Goal: Task Accomplishment & Management: Use online tool/utility

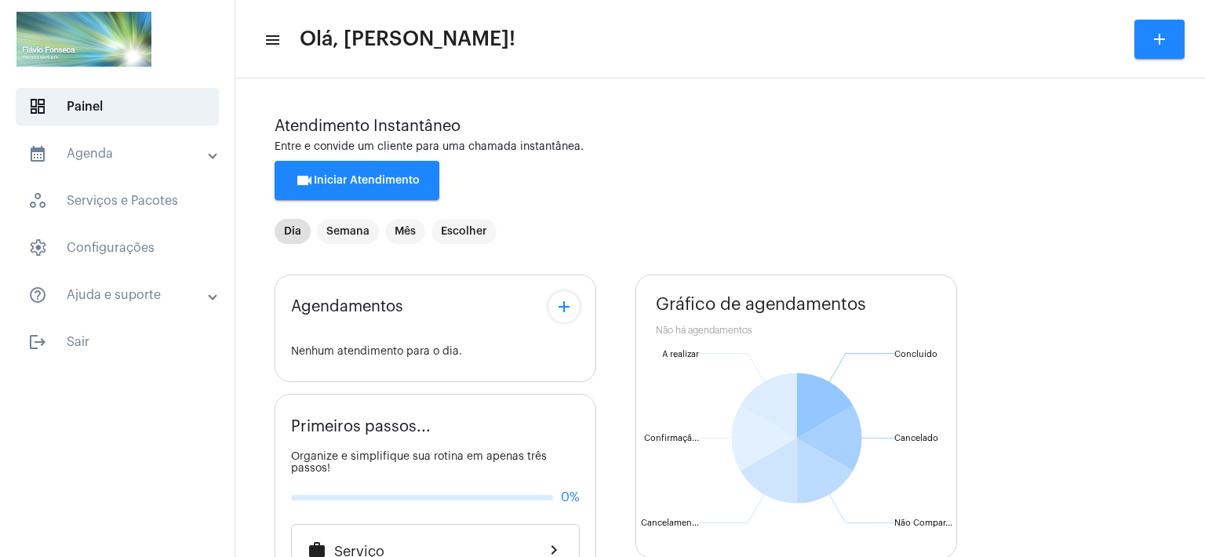
click at [426, 185] on button "videocam Iniciar Atendimento" at bounding box center [356, 180] width 165 height 39
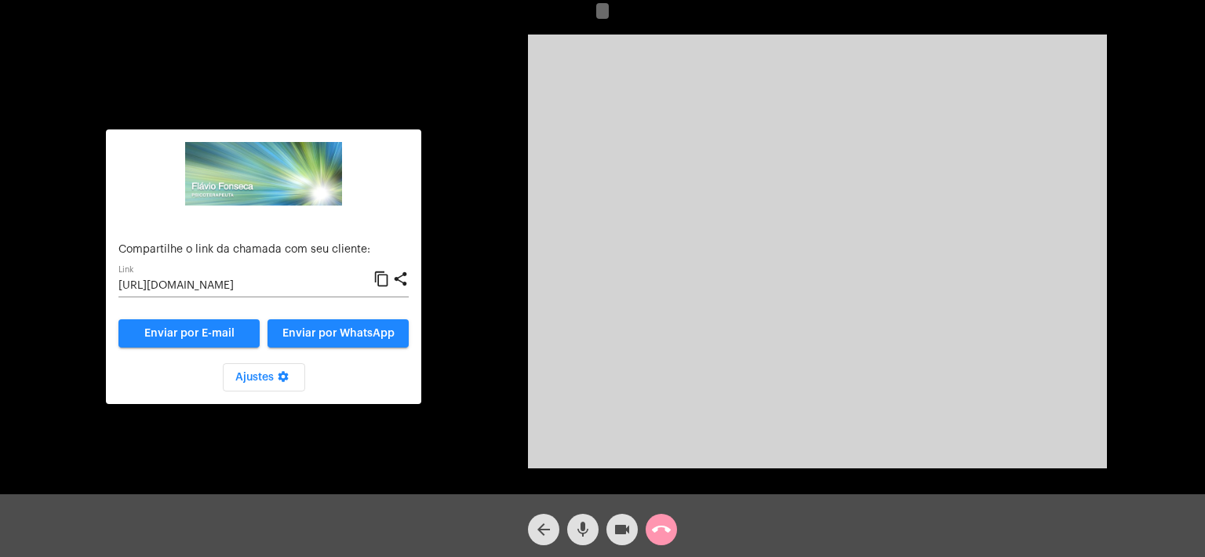
click at [304, 286] on input "[URL][DOMAIN_NAME]" at bounding box center [245, 286] width 255 height 13
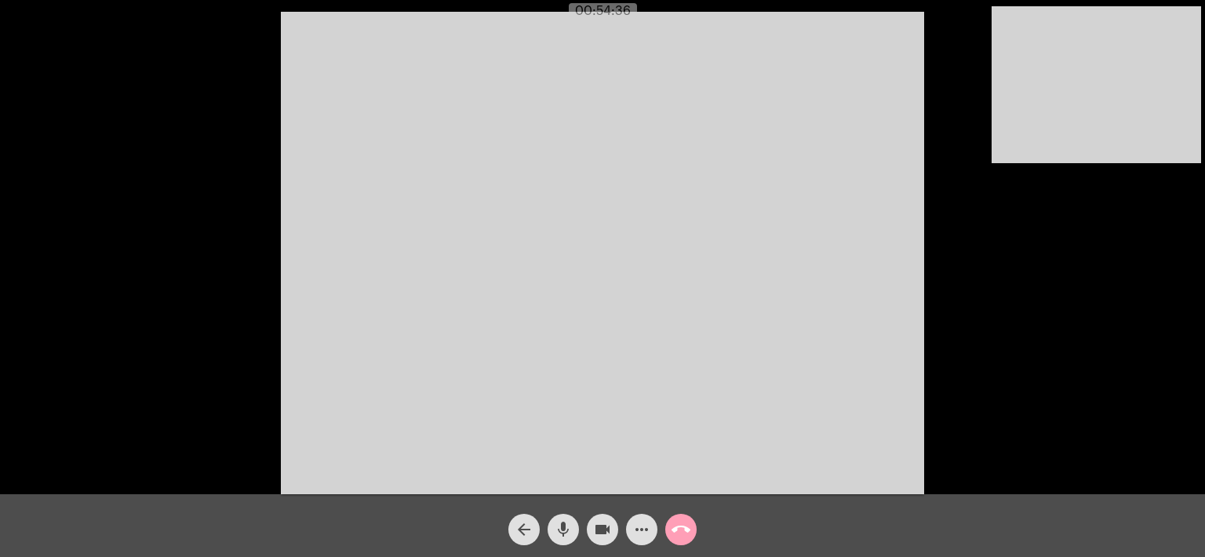
click at [678, 529] on mat-icon "call_end" at bounding box center [680, 529] width 19 height 19
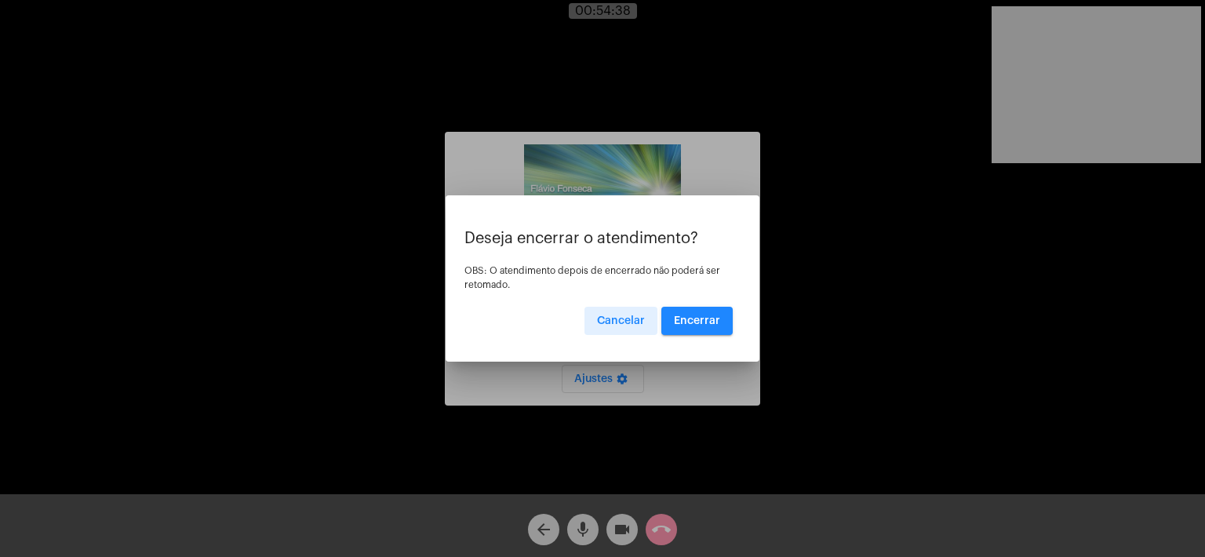
click at [699, 314] on button "Encerrar" at bounding box center [696, 321] width 71 height 28
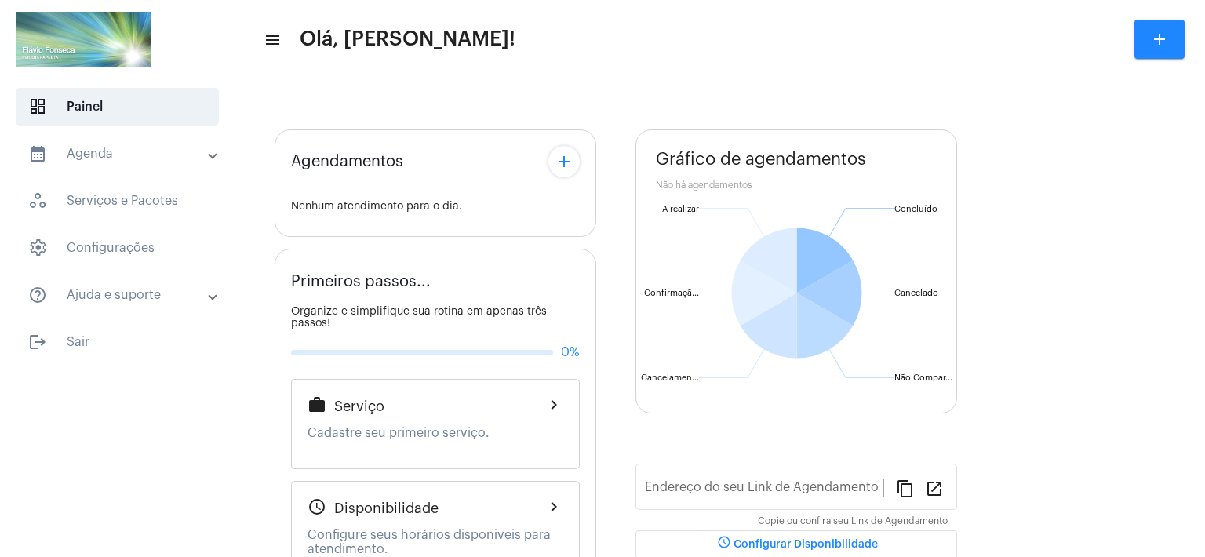
type input "[URL][DOMAIN_NAME]"
